Goal: Navigation & Orientation: Find specific page/section

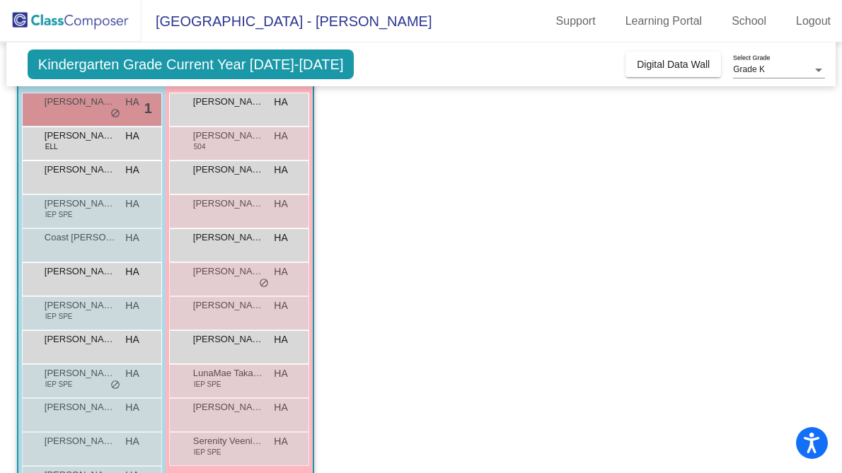
scroll to position [217, 0]
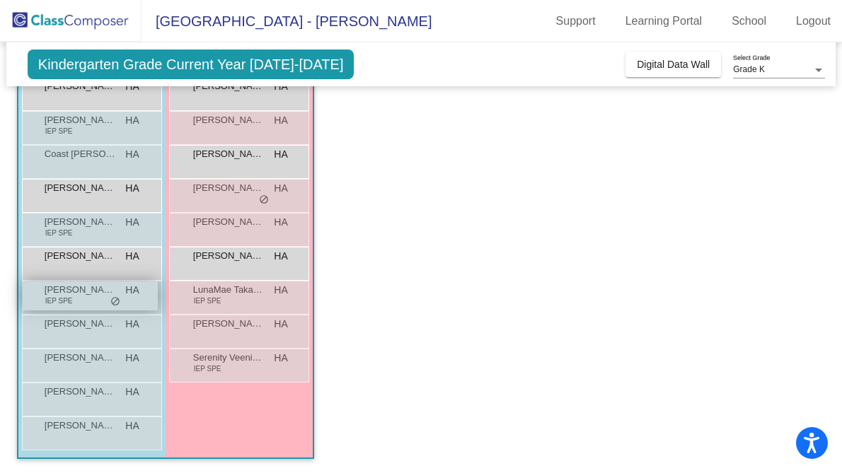
click at [117, 301] on span "do_not_disturb_alt" at bounding box center [115, 301] width 10 height 11
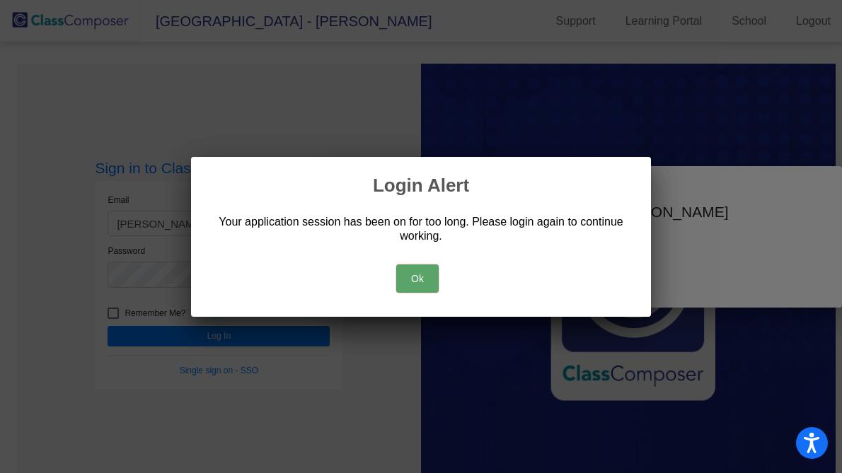
click at [430, 268] on button "Ok" at bounding box center [417, 279] width 42 height 28
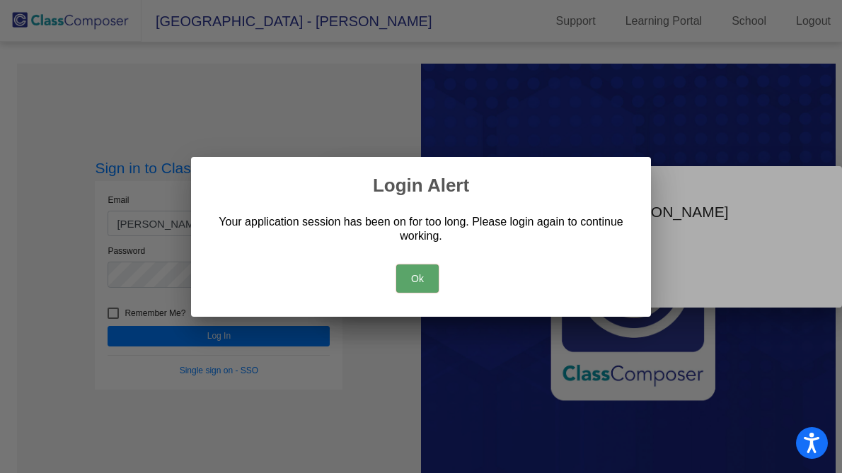
click at [422, 288] on button "Ok" at bounding box center [417, 279] width 42 height 28
